Goal: Information Seeking & Learning: Check status

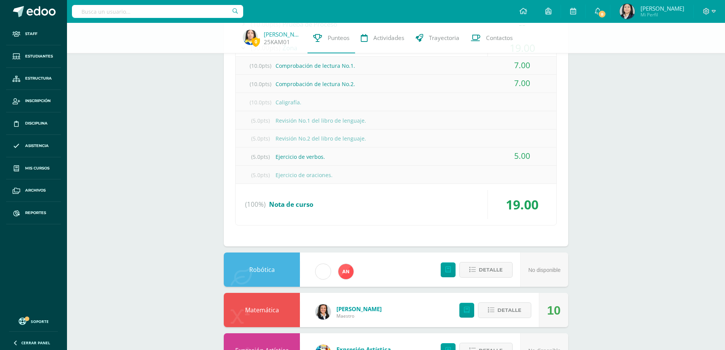
scroll to position [305, 0]
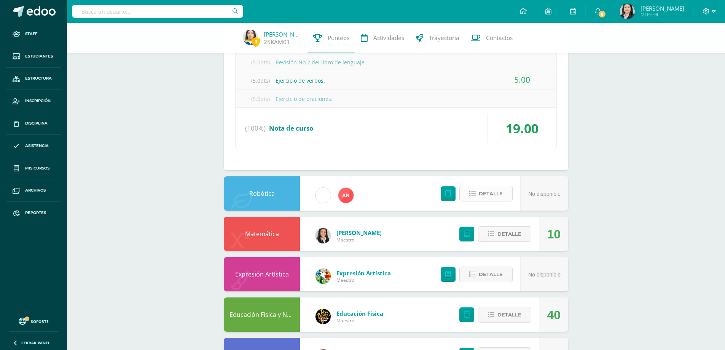
click at [488, 195] on span "Detalle" at bounding box center [491, 194] width 24 height 14
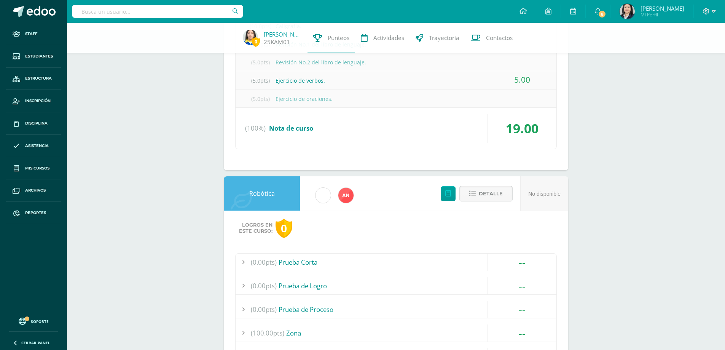
click at [488, 195] on span "Detalle" at bounding box center [491, 194] width 24 height 14
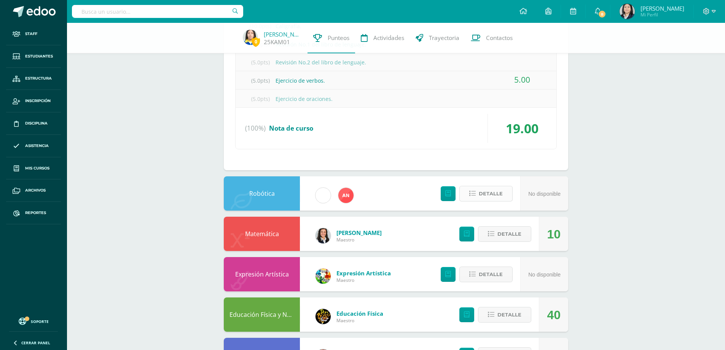
scroll to position [381, 0]
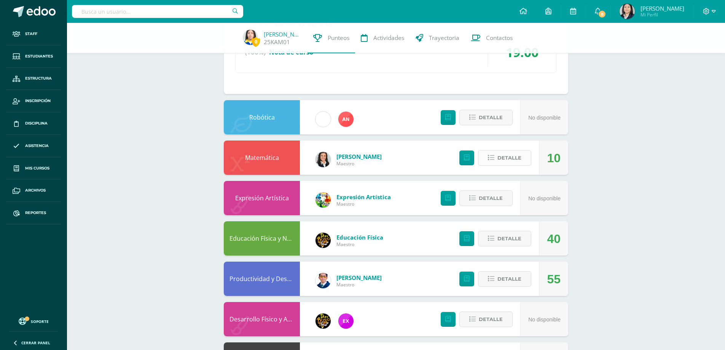
click at [501, 158] on span "Detalle" at bounding box center [509, 158] width 24 height 14
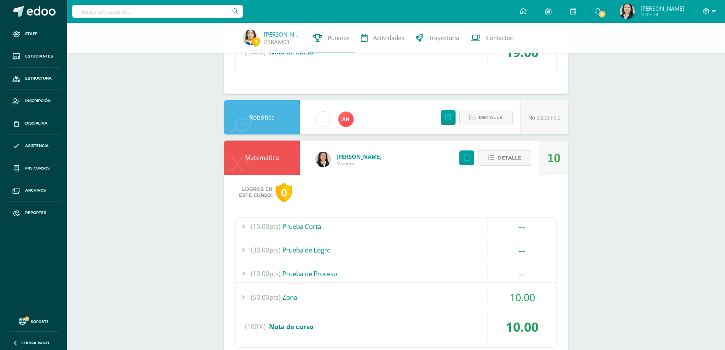
scroll to position [457, 0]
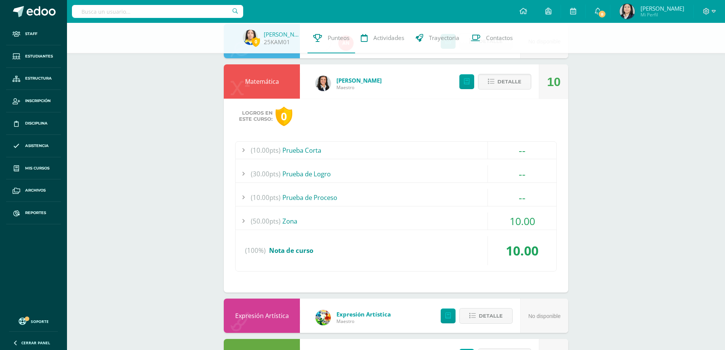
click at [520, 220] on span "10.00" at bounding box center [523, 221] width 26 height 14
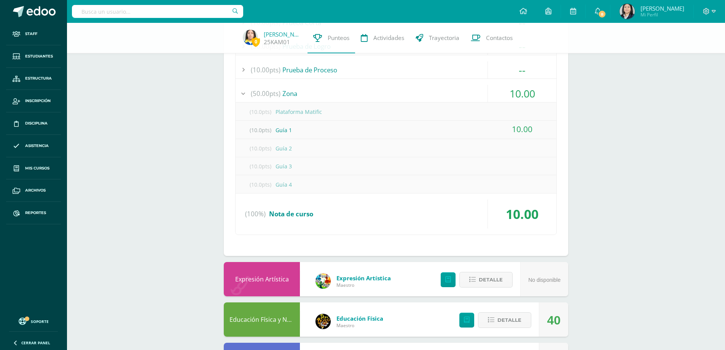
click at [320, 72] on div "(10.00pts) Prueba de Proceso" at bounding box center [396, 69] width 321 height 17
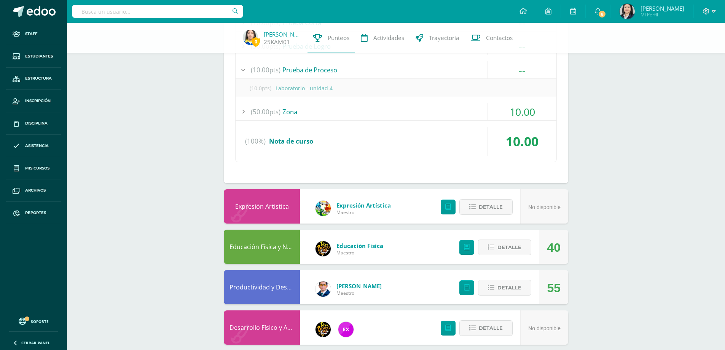
click at [318, 72] on div "(10.00pts) Prueba de Proceso" at bounding box center [396, 69] width 321 height 17
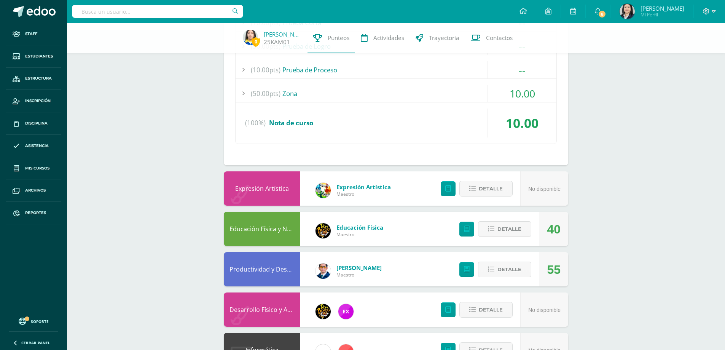
click at [318, 72] on div "(10.00pts) Prueba de Proceso" at bounding box center [396, 69] width 321 height 17
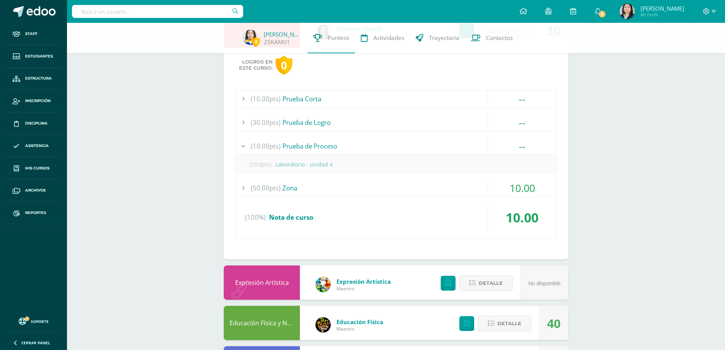
scroll to position [343, 0]
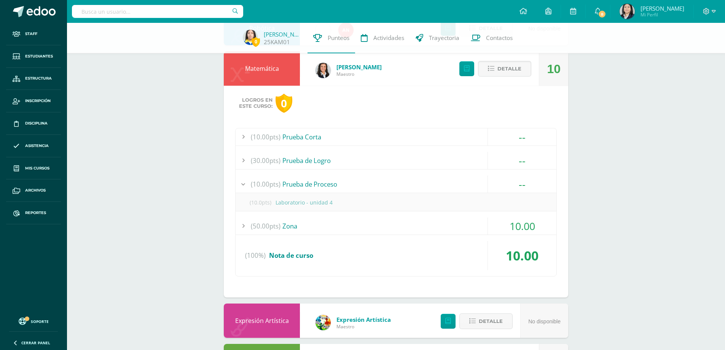
click at [315, 180] on div "(10.00pts) Prueba de Proceso" at bounding box center [396, 183] width 321 height 17
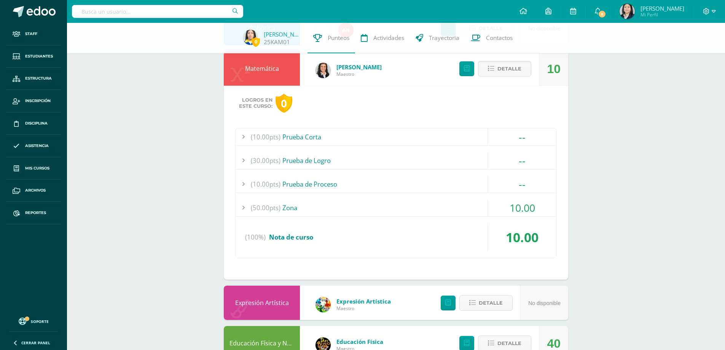
click at [308, 138] on div "(10.00pts) Prueba Corta" at bounding box center [396, 136] width 321 height 17
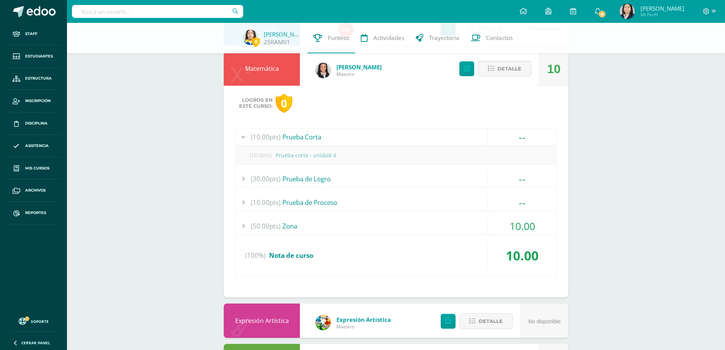
click at [308, 138] on div "(10.00pts) Prueba Corta" at bounding box center [396, 136] width 321 height 17
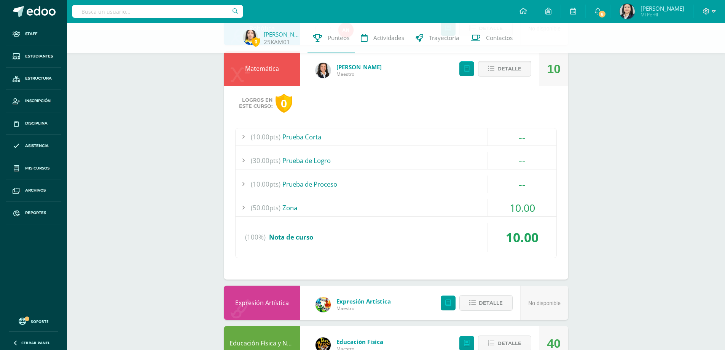
click at [505, 70] on span "Detalle" at bounding box center [509, 69] width 24 height 14
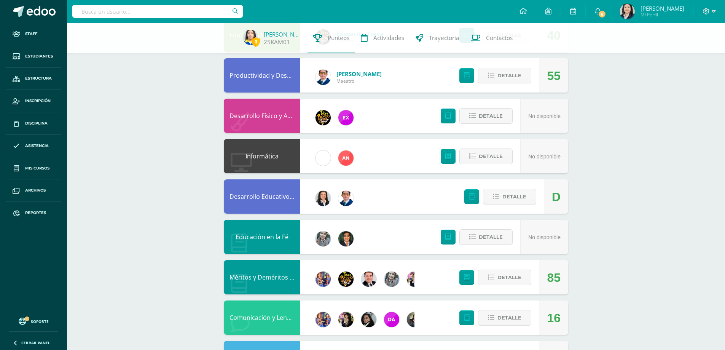
scroll to position [495, 0]
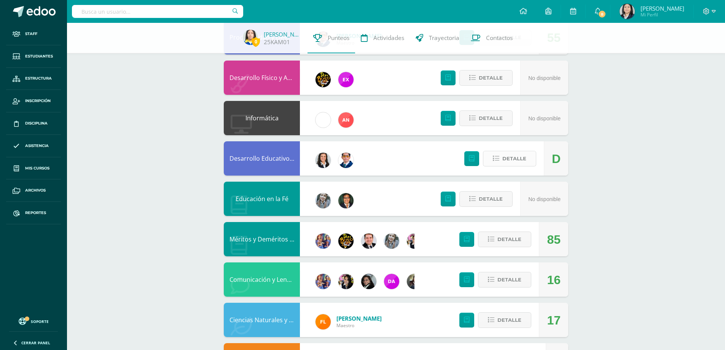
click at [515, 157] on span "Detalle" at bounding box center [514, 158] width 24 height 14
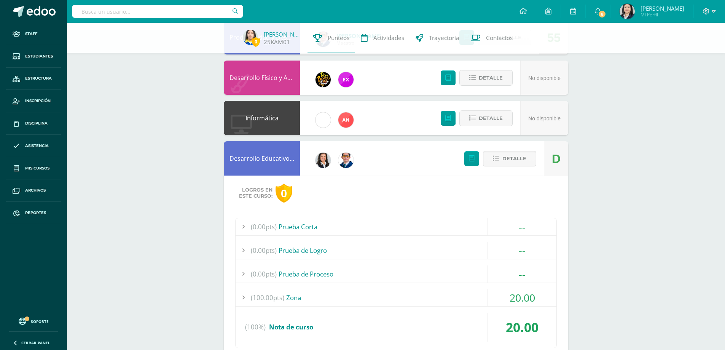
click at [523, 294] on span "20.00" at bounding box center [523, 297] width 26 height 14
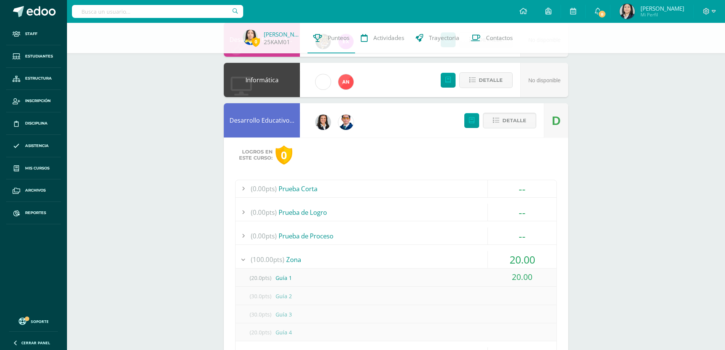
scroll to position [647, 0]
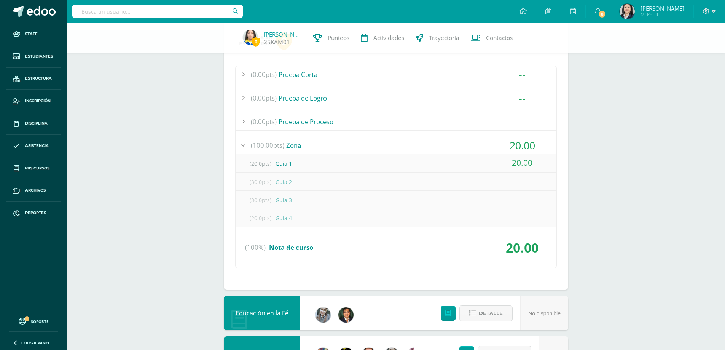
click at [515, 148] on span "20.00" at bounding box center [523, 145] width 26 height 14
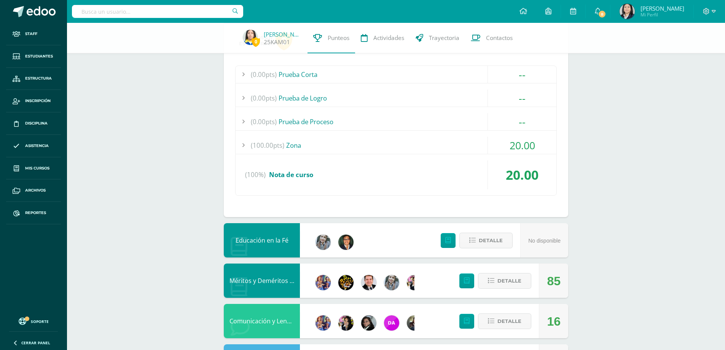
scroll to position [495, 0]
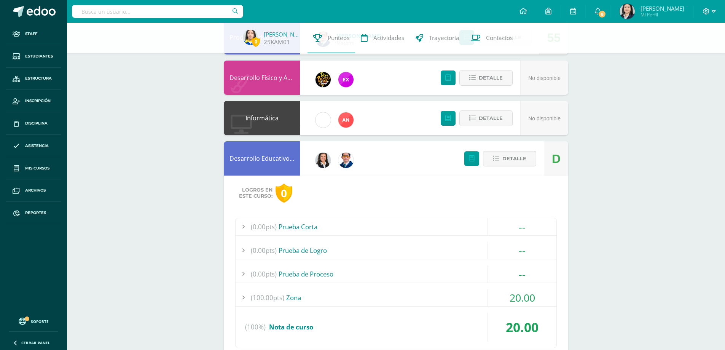
click at [514, 156] on span "Detalle" at bounding box center [514, 158] width 24 height 14
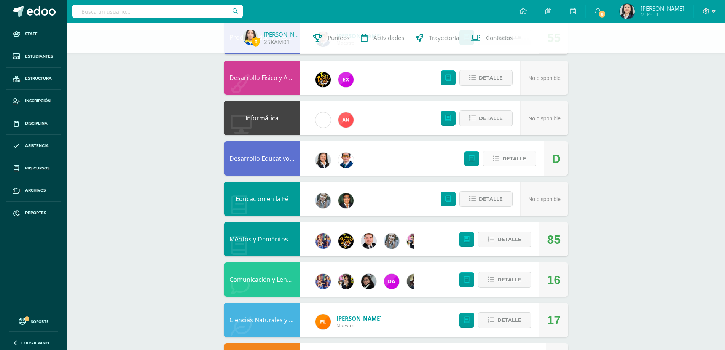
scroll to position [578, 0]
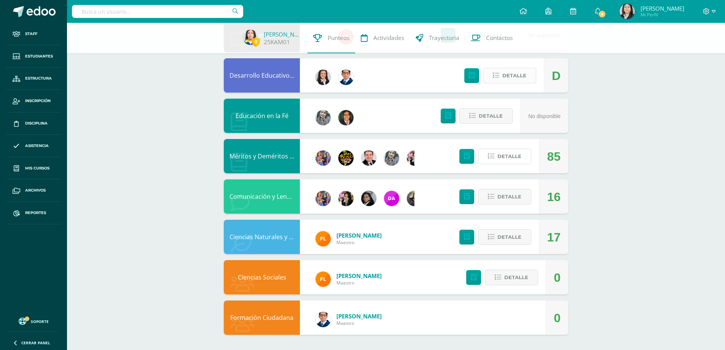
click at [513, 156] on span "Detalle" at bounding box center [509, 156] width 24 height 14
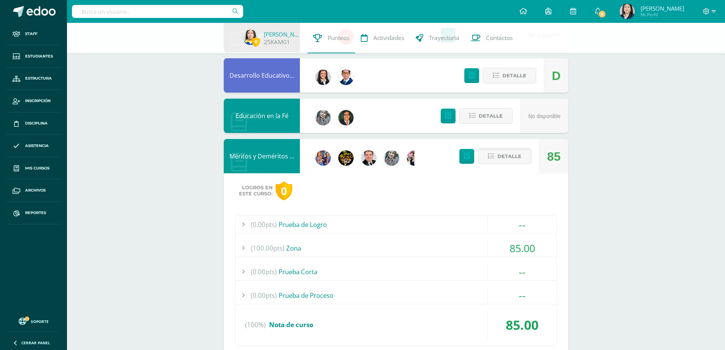
click at [510, 155] on span "Detalle" at bounding box center [509, 156] width 24 height 14
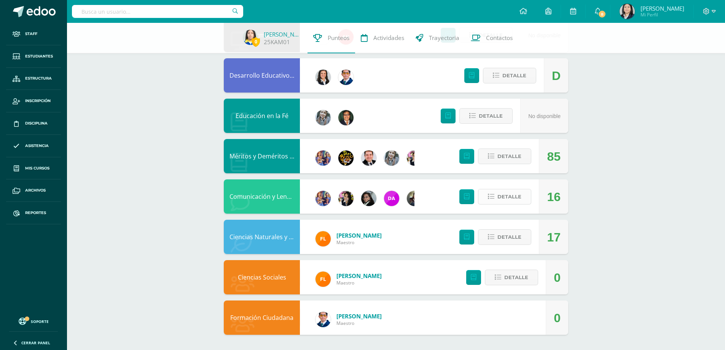
click at [521, 201] on span "Detalle" at bounding box center [509, 197] width 24 height 14
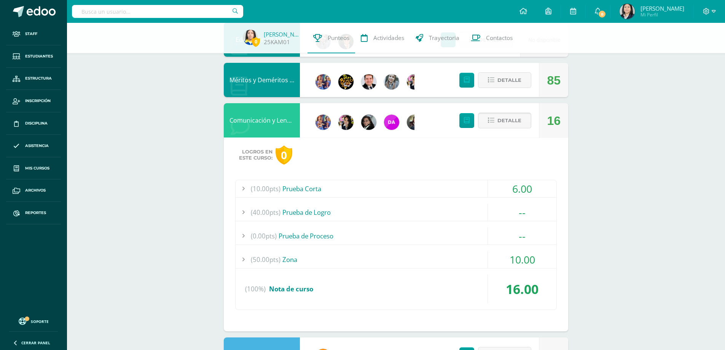
scroll to position [692, 0]
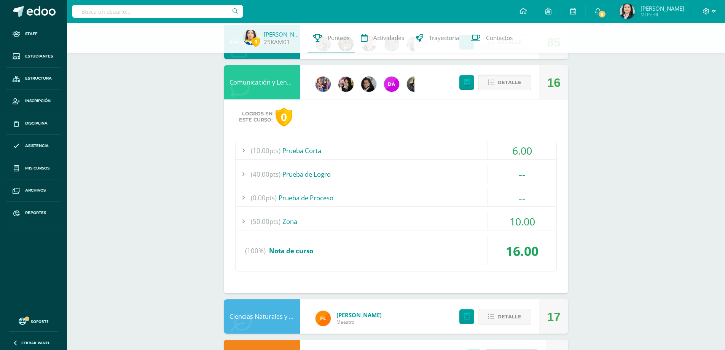
click at [520, 220] on span "10.00" at bounding box center [523, 221] width 26 height 14
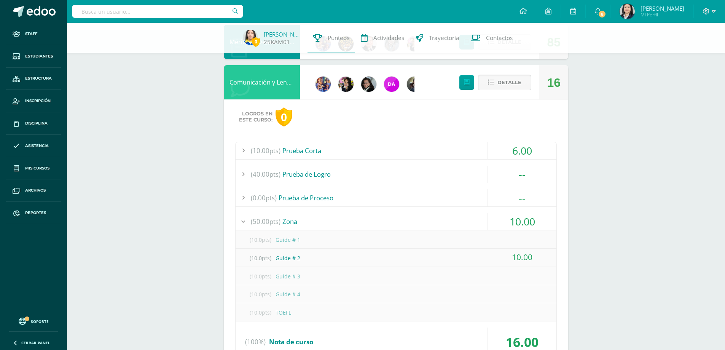
click at [506, 89] on span "Detalle" at bounding box center [509, 82] width 24 height 14
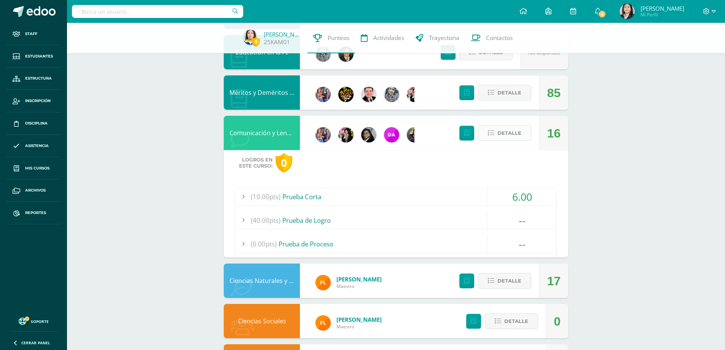
scroll to position [578, 0]
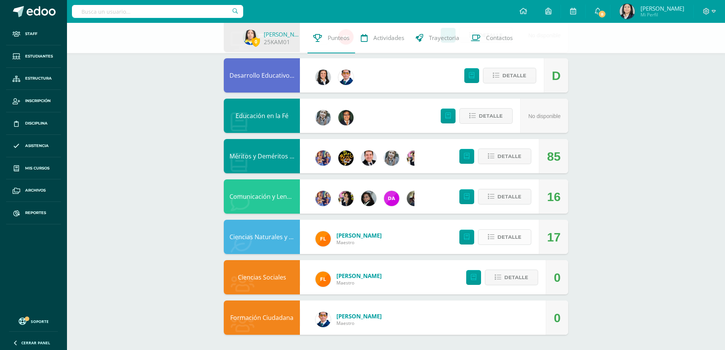
click at [513, 241] on span "Detalle" at bounding box center [509, 237] width 24 height 14
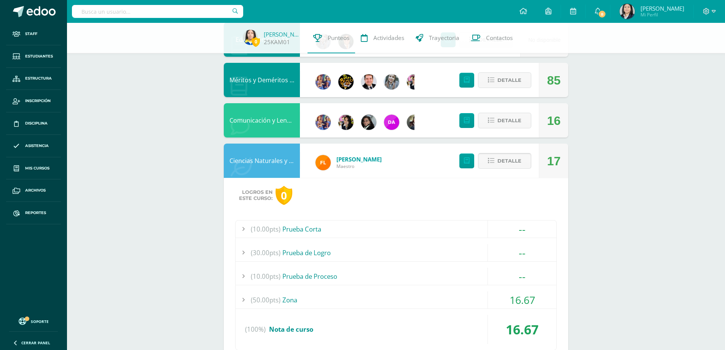
scroll to position [692, 0]
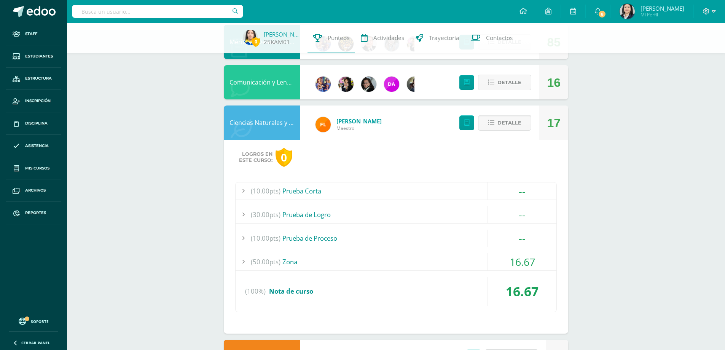
click at [526, 263] on span "16.67" at bounding box center [523, 262] width 26 height 14
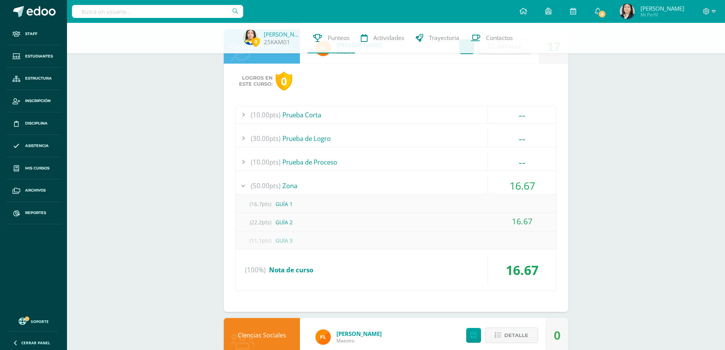
scroll to position [806, 0]
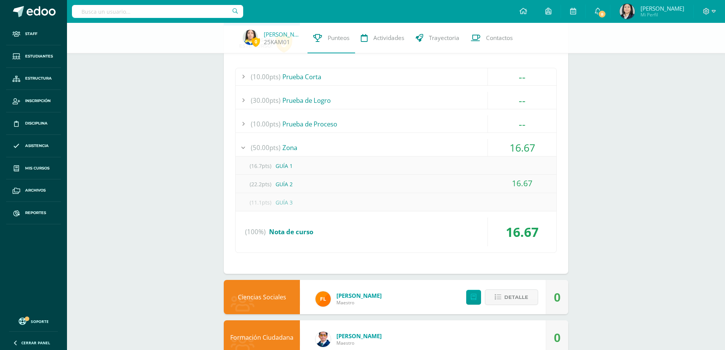
click at [518, 148] on span "16.67" at bounding box center [523, 147] width 26 height 14
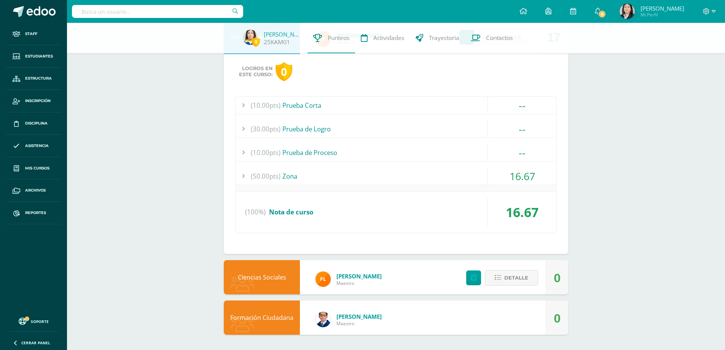
scroll to position [772, 0]
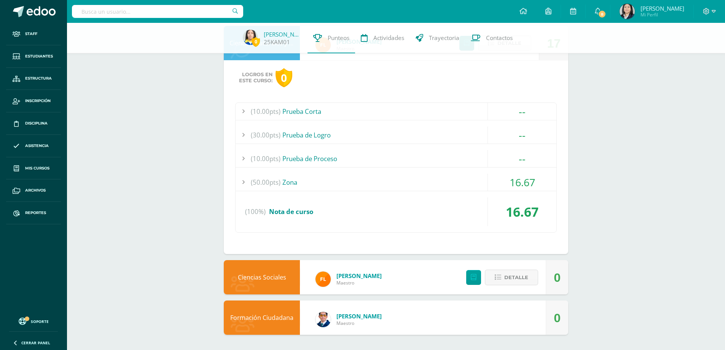
click at [518, 148] on div "(10.00pts) Prueba Corta -- Sin actividades (30.00pts) Prueba de Logro -- Sin ac…" at bounding box center [396, 167] width 322 height 130
click at [525, 184] on span "16.67" at bounding box center [523, 182] width 26 height 14
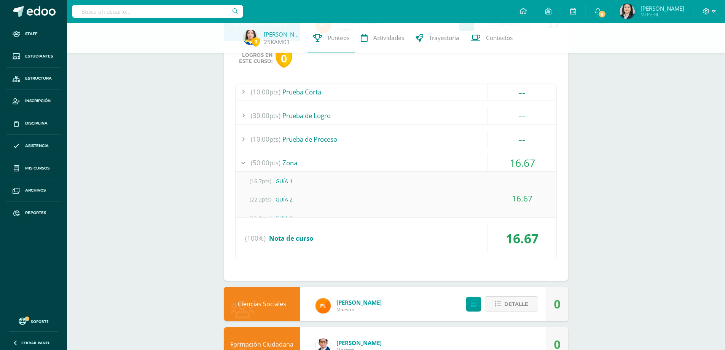
scroll to position [806, 0]
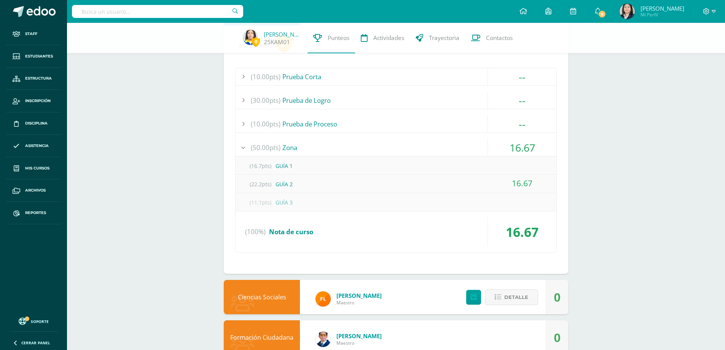
click at [526, 150] on span "16.67" at bounding box center [523, 147] width 26 height 14
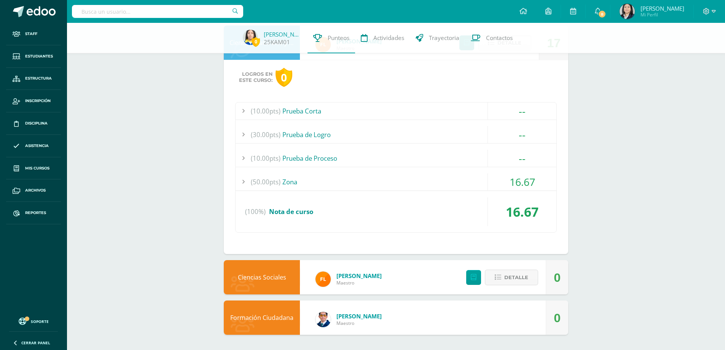
scroll to position [772, 0]
click at [511, 274] on span "Detalle" at bounding box center [516, 277] width 24 height 14
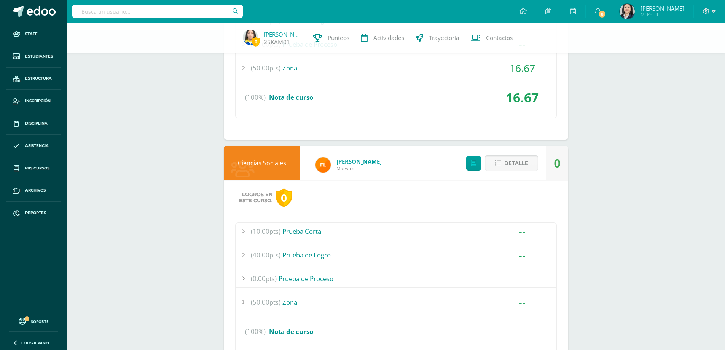
scroll to position [965, 0]
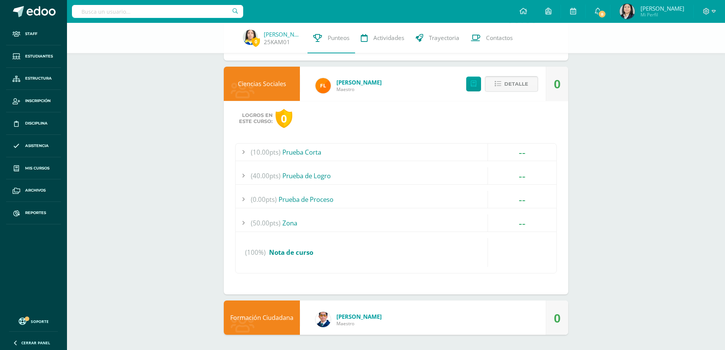
click at [507, 86] on span "Detalle" at bounding box center [516, 84] width 24 height 14
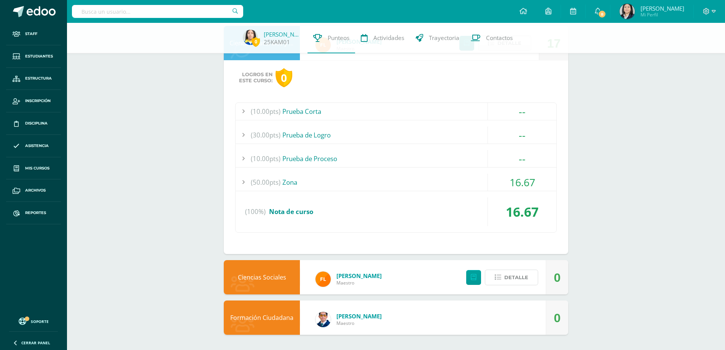
scroll to position [772, 0]
